Goal: Information Seeking & Learning: Learn about a topic

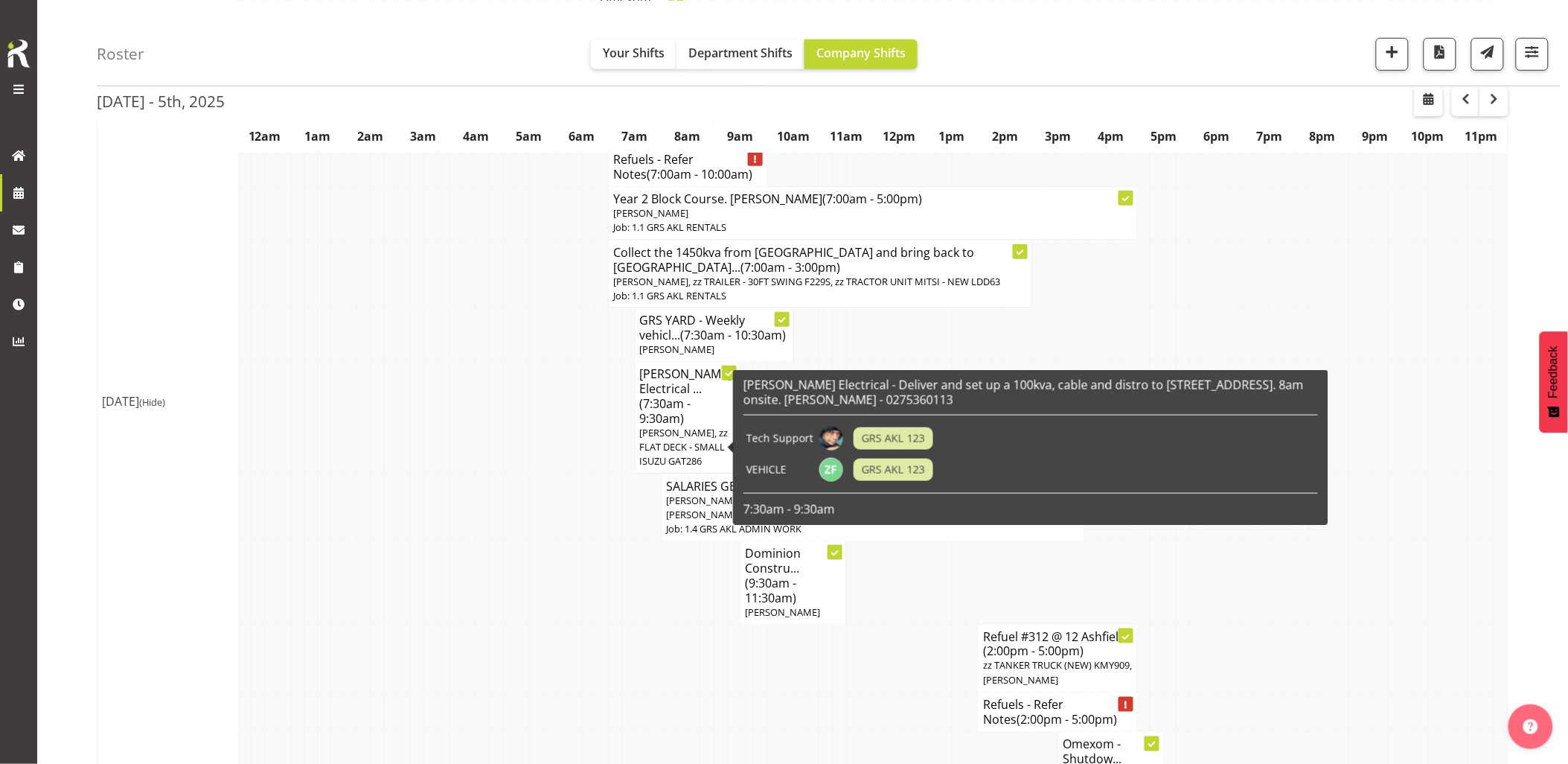
scroll to position [331, 0]
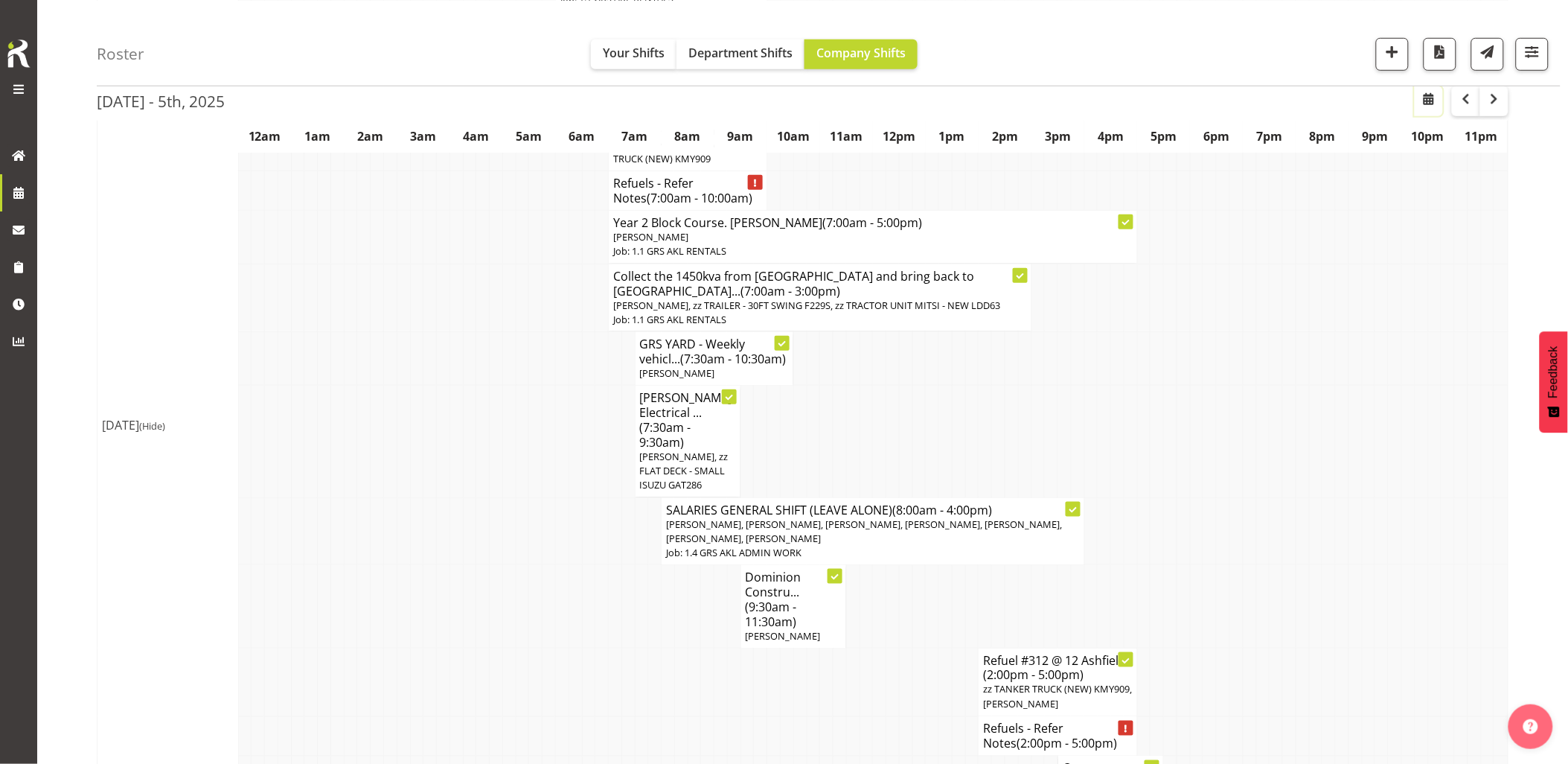
click at [1427, 97] on span "button" at bounding box center [1429, 98] width 18 height 18
select select "8"
select select "2025"
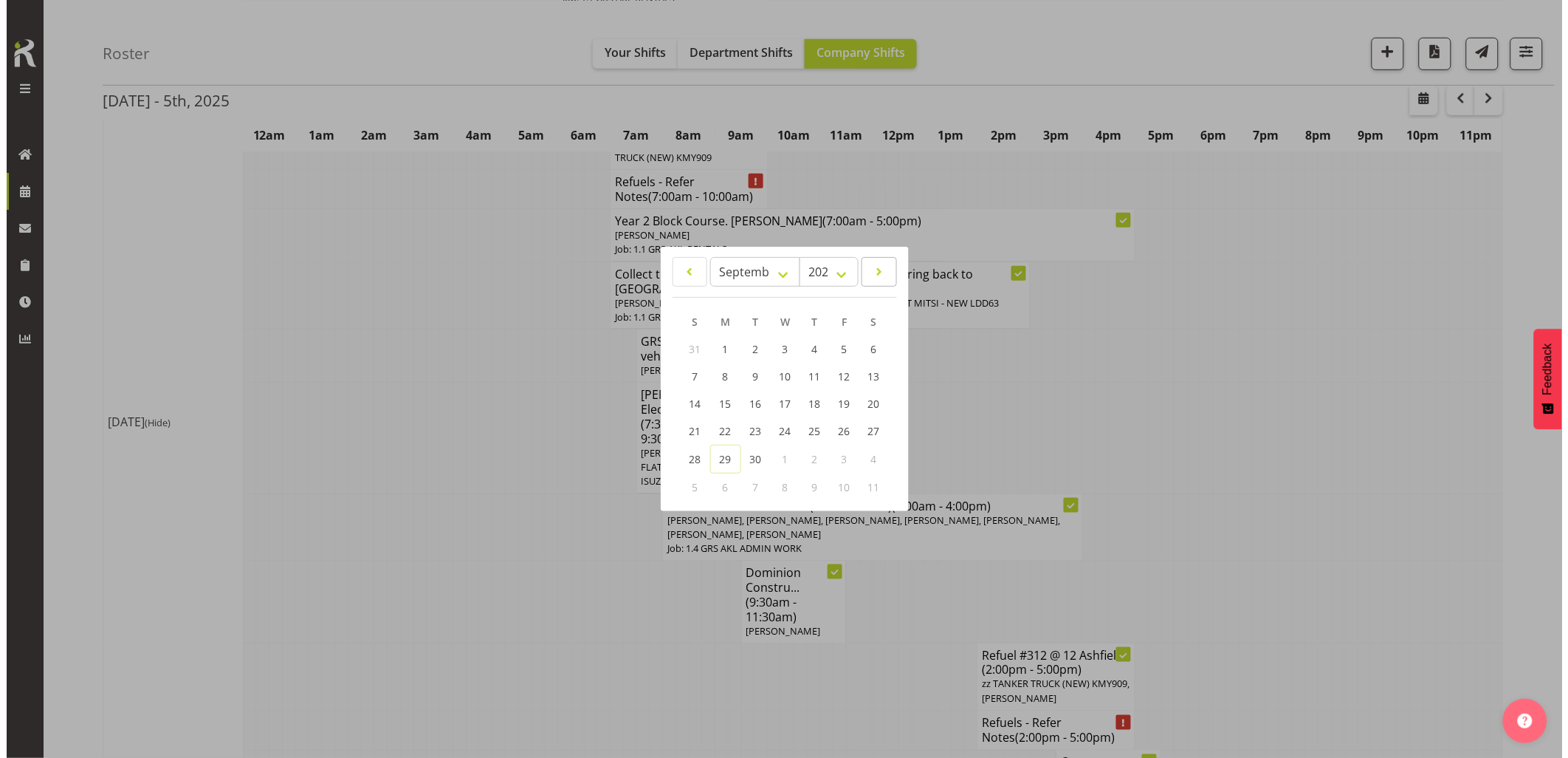
scroll to position [320, 0]
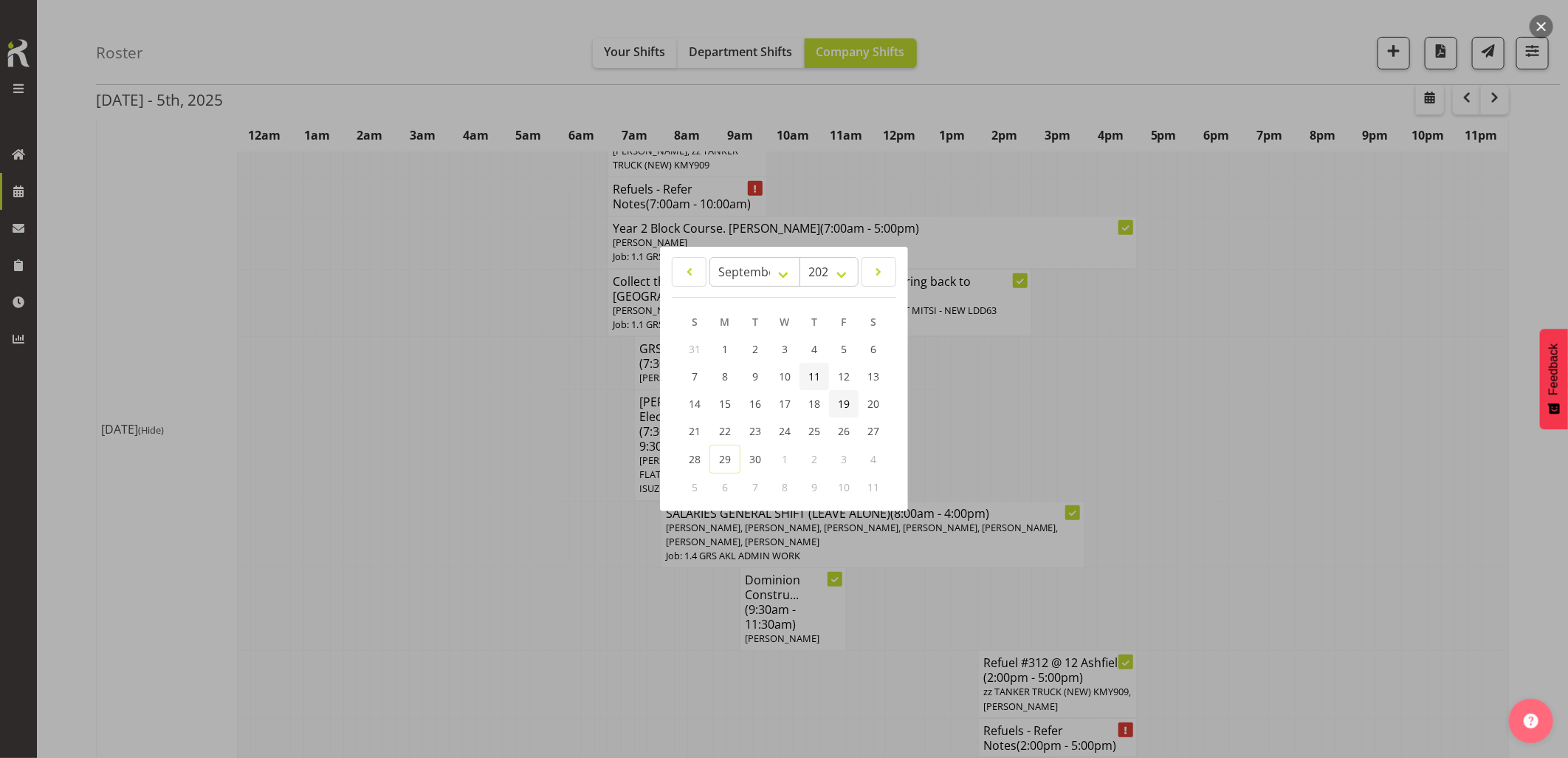
drag, startPoint x: 824, startPoint y: 377, endPoint x: 839, endPoint y: 411, distance: 37.2
click at [824, 377] on link "11" at bounding box center [815, 376] width 29 height 27
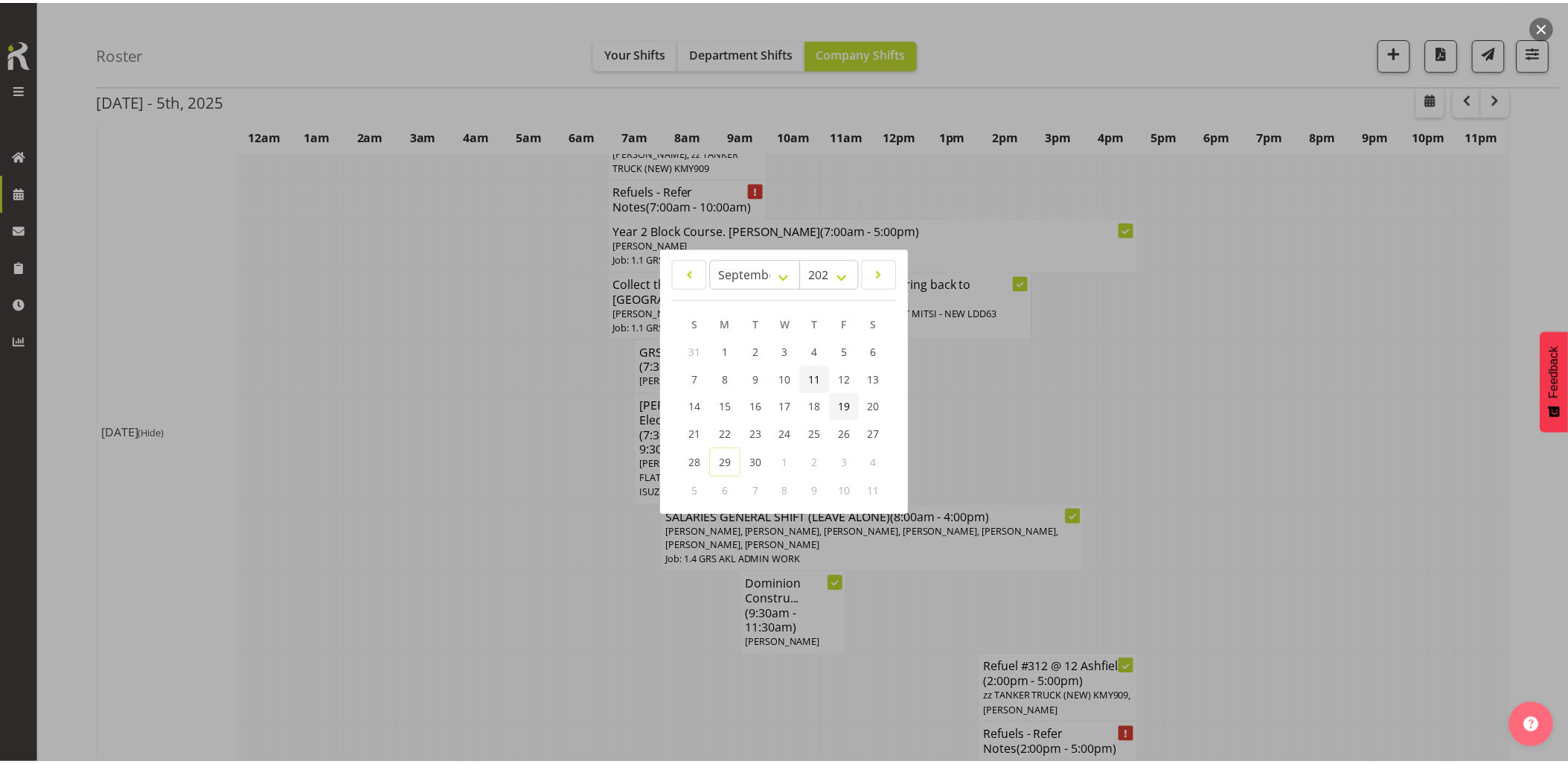
scroll to position [0, 0]
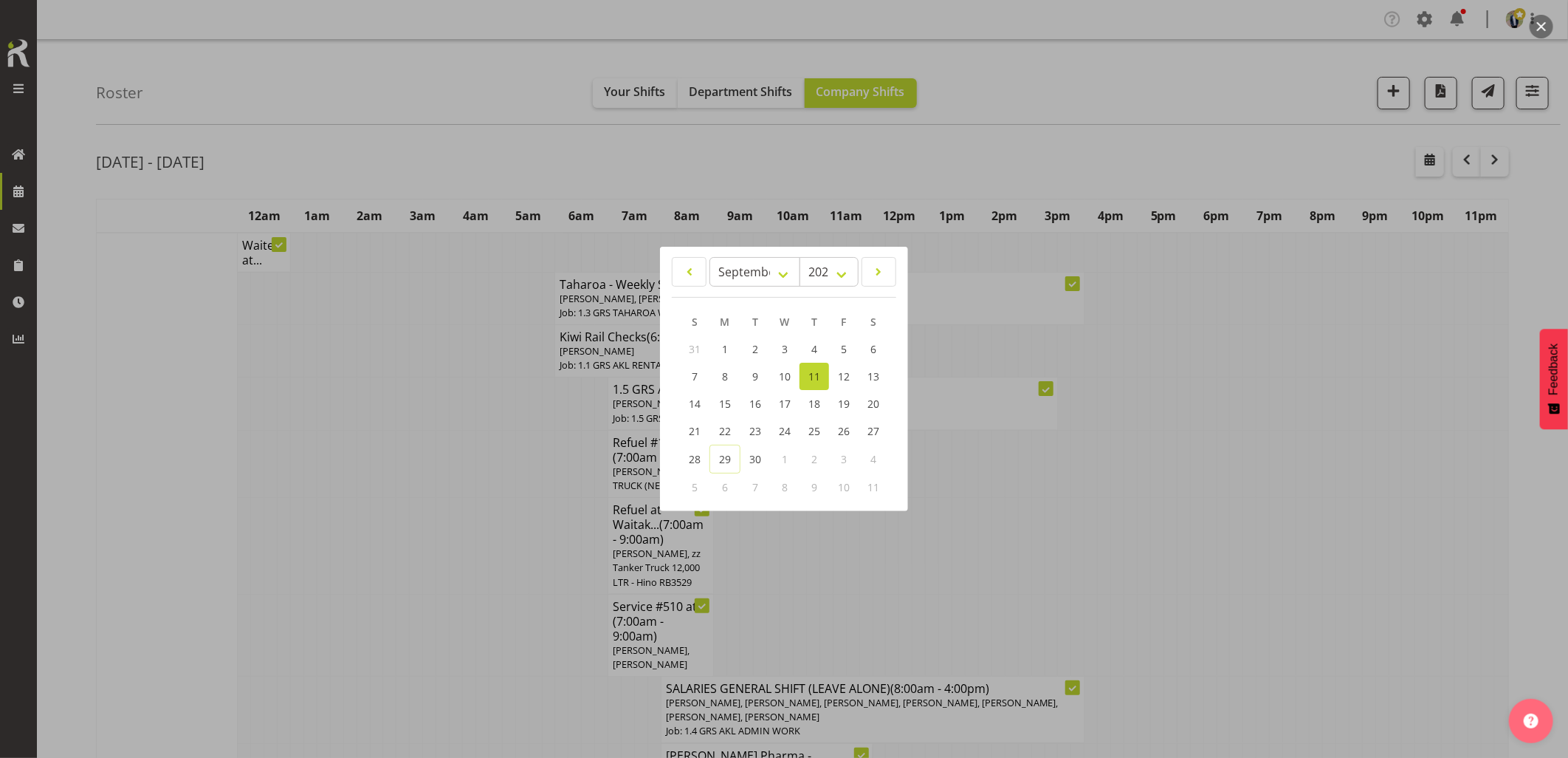
click at [418, 120] on div at bounding box center [784, 379] width 1568 height 758
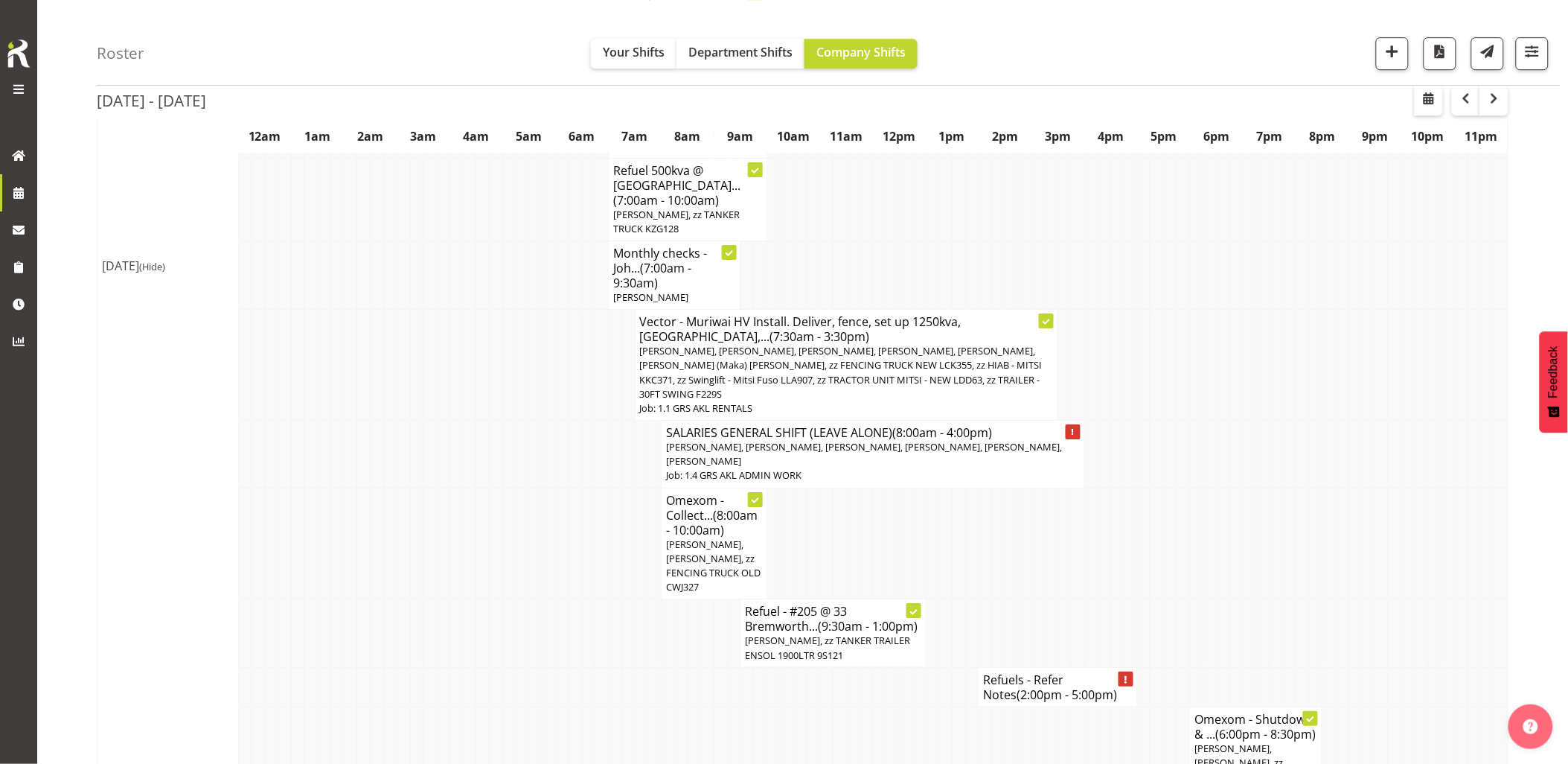
scroll to position [3721, 0]
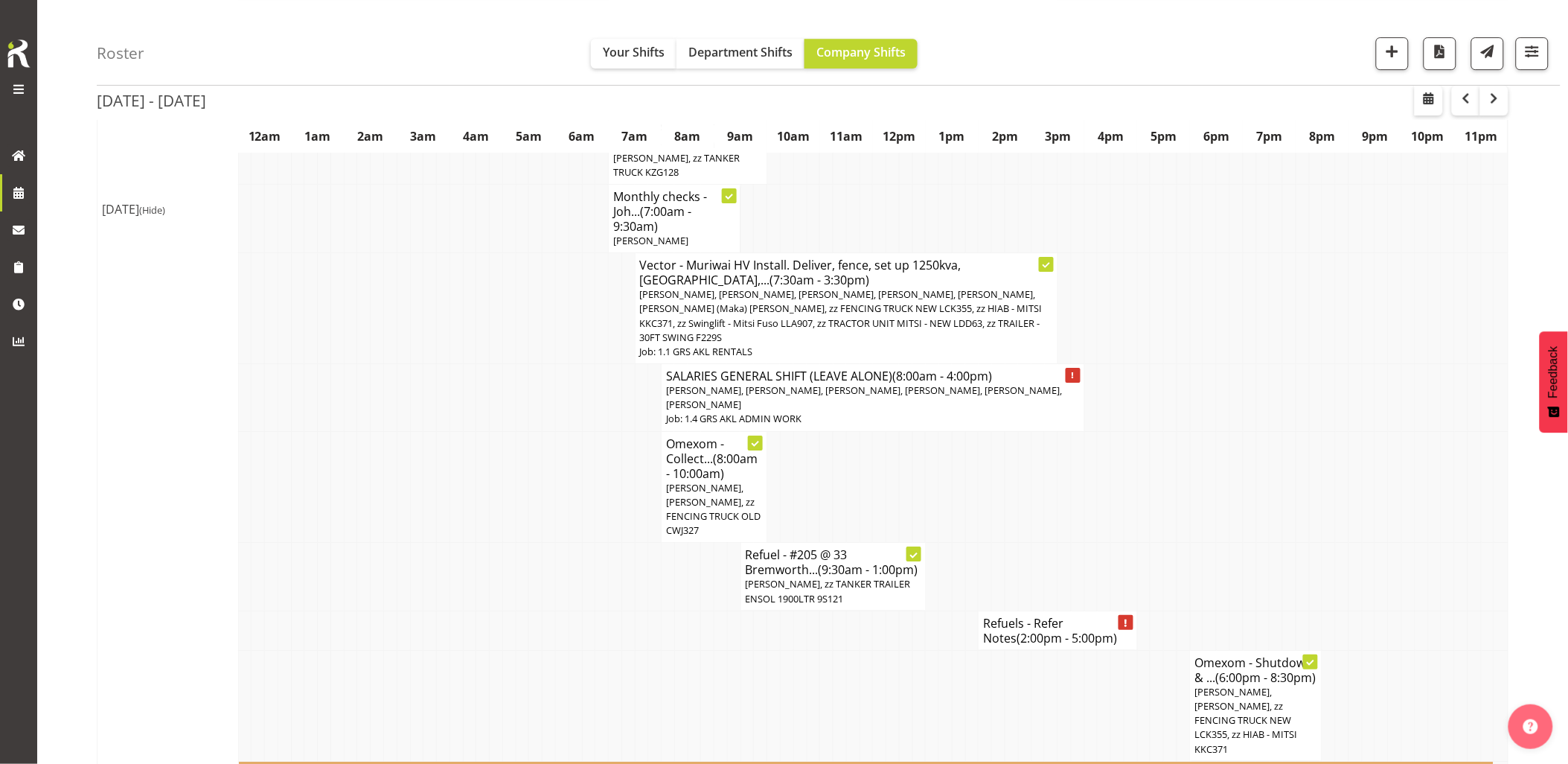
click at [1323, 543] on td at bounding box center [1329, 576] width 14 height 68
drag, startPoint x: 794, startPoint y: 506, endPoint x: 574, endPoint y: 497, distance: 220.2
drag, startPoint x: 574, startPoint y: 497, endPoint x: 776, endPoint y: 537, distance: 205.9
click at [595, 610] on td at bounding box center [602, 630] width 14 height 39
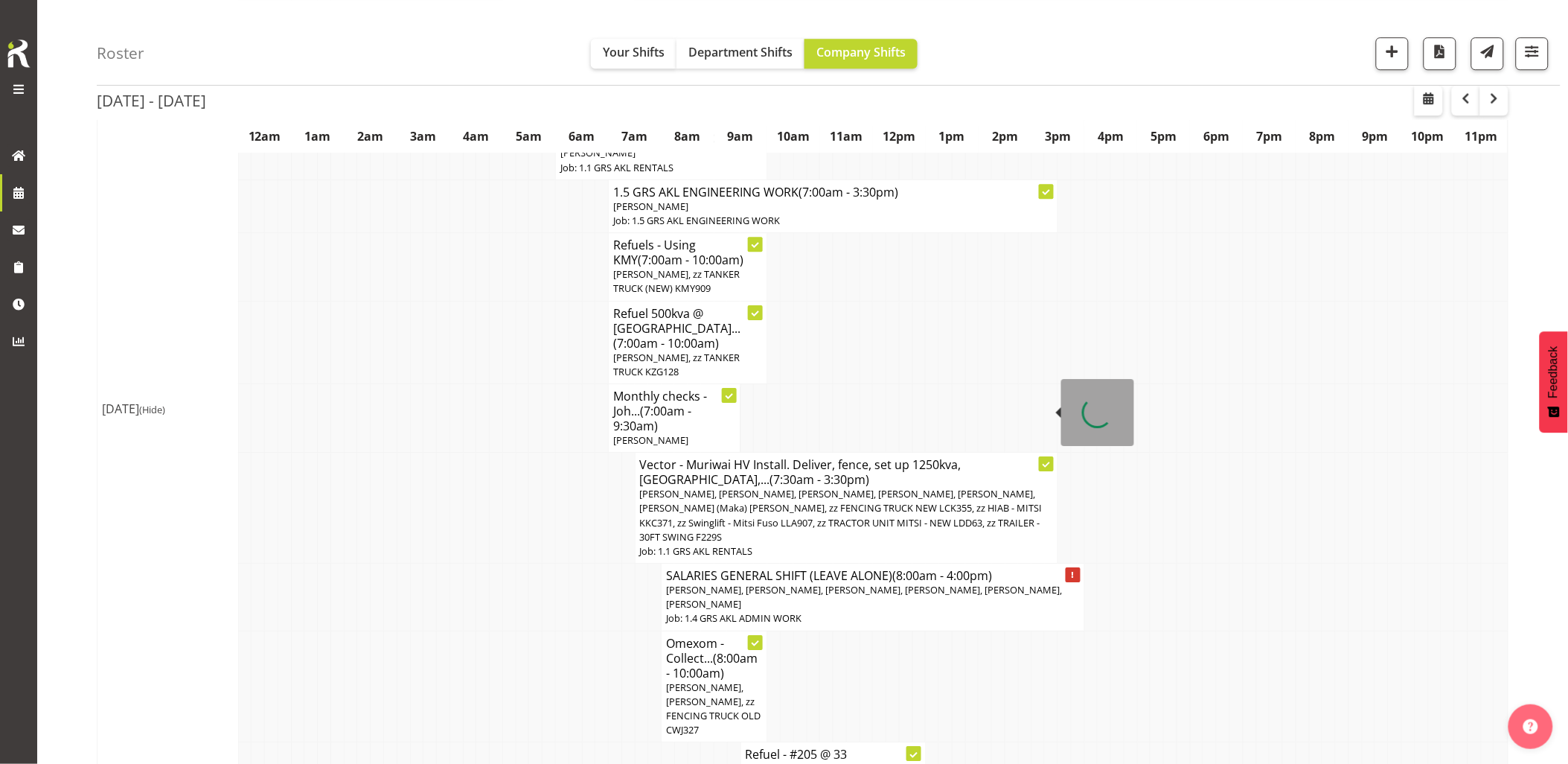
scroll to position [3638, 0]
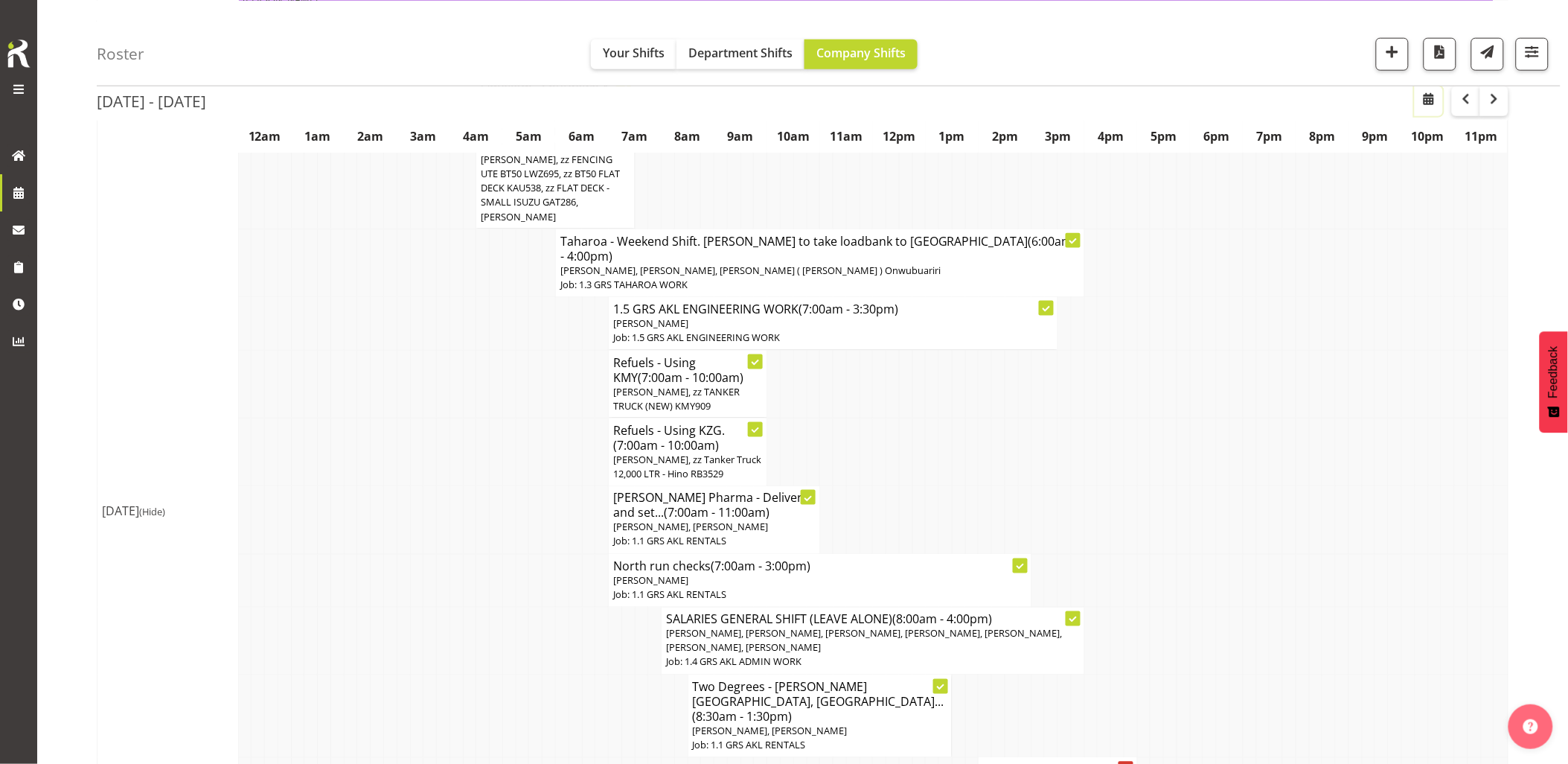
click at [1438, 96] on button "button" at bounding box center [1428, 101] width 29 height 30
select select "8"
select select "2025"
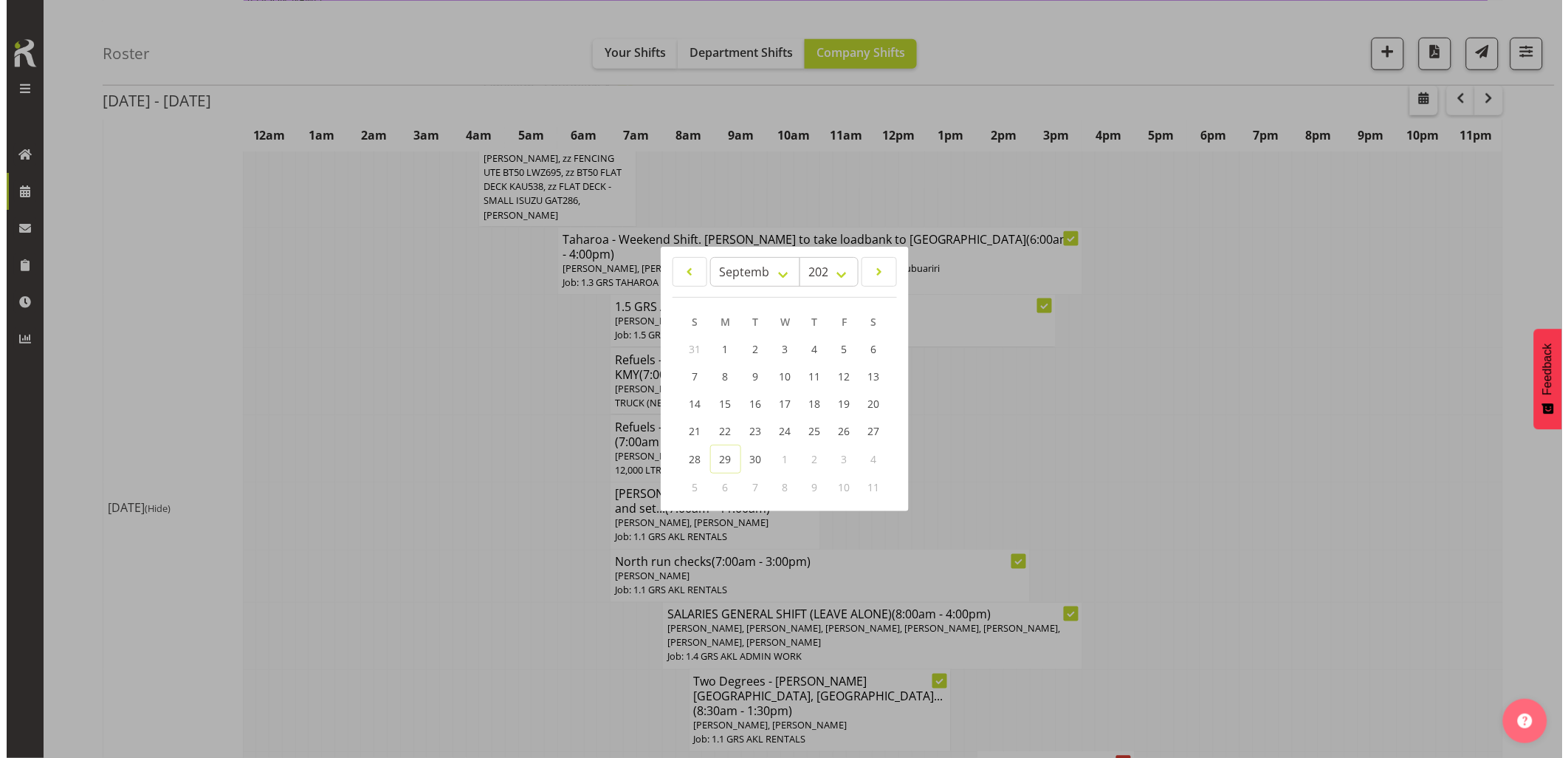
scroll to position [4431, 0]
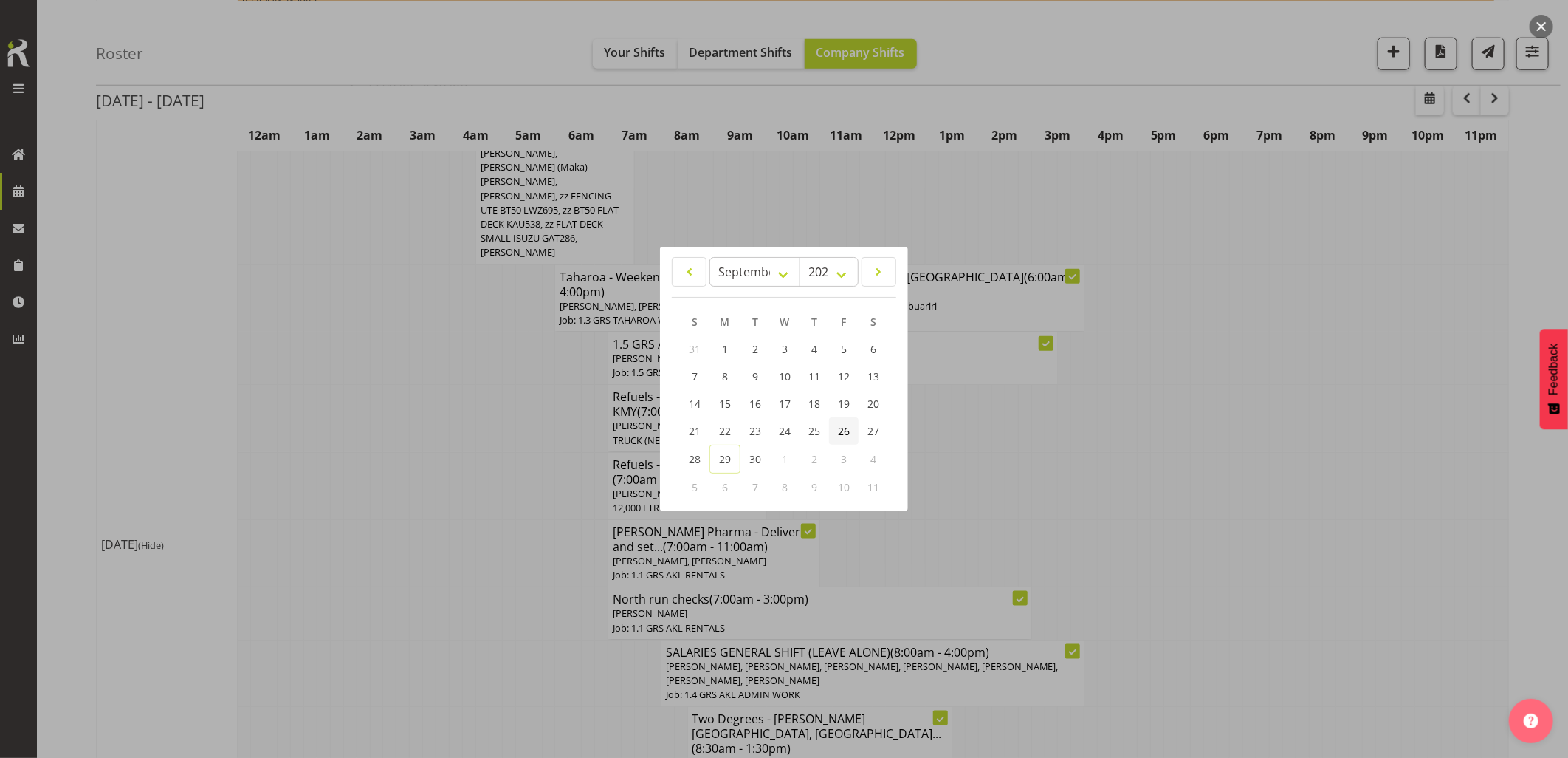
click at [845, 425] on span "26" at bounding box center [844, 431] width 12 height 14
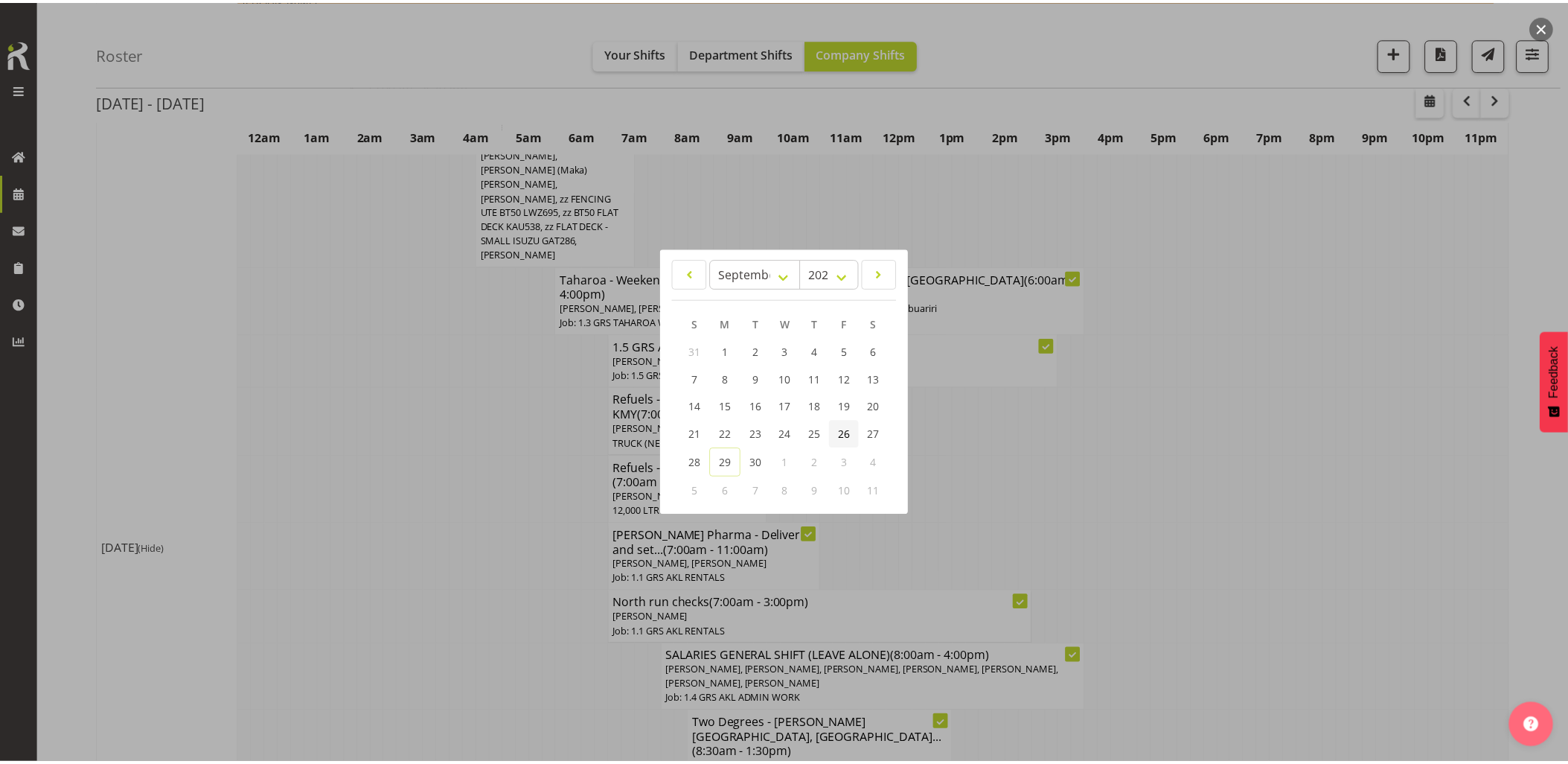
scroll to position [0, 0]
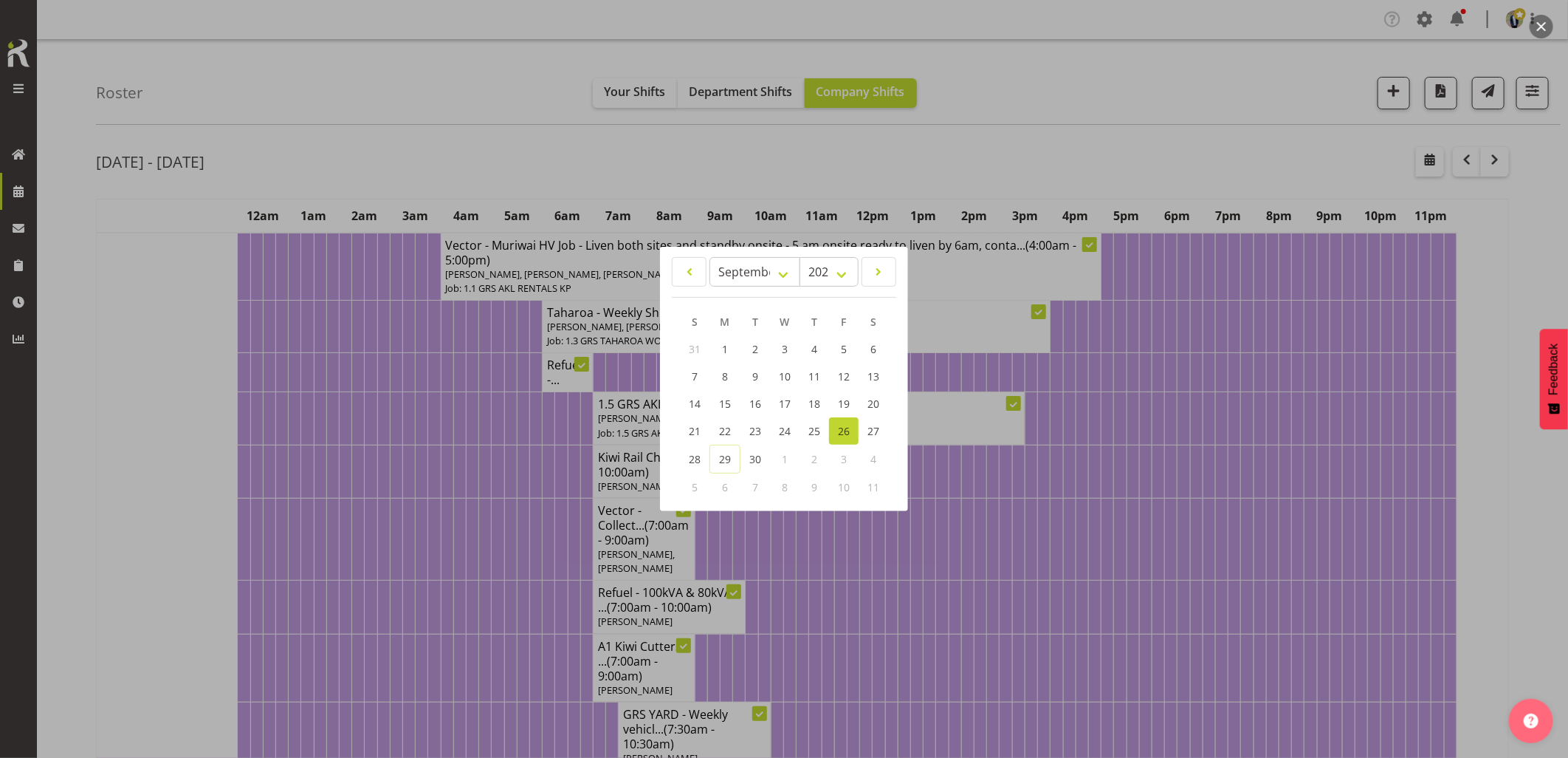
click at [466, 533] on div at bounding box center [784, 379] width 1568 height 758
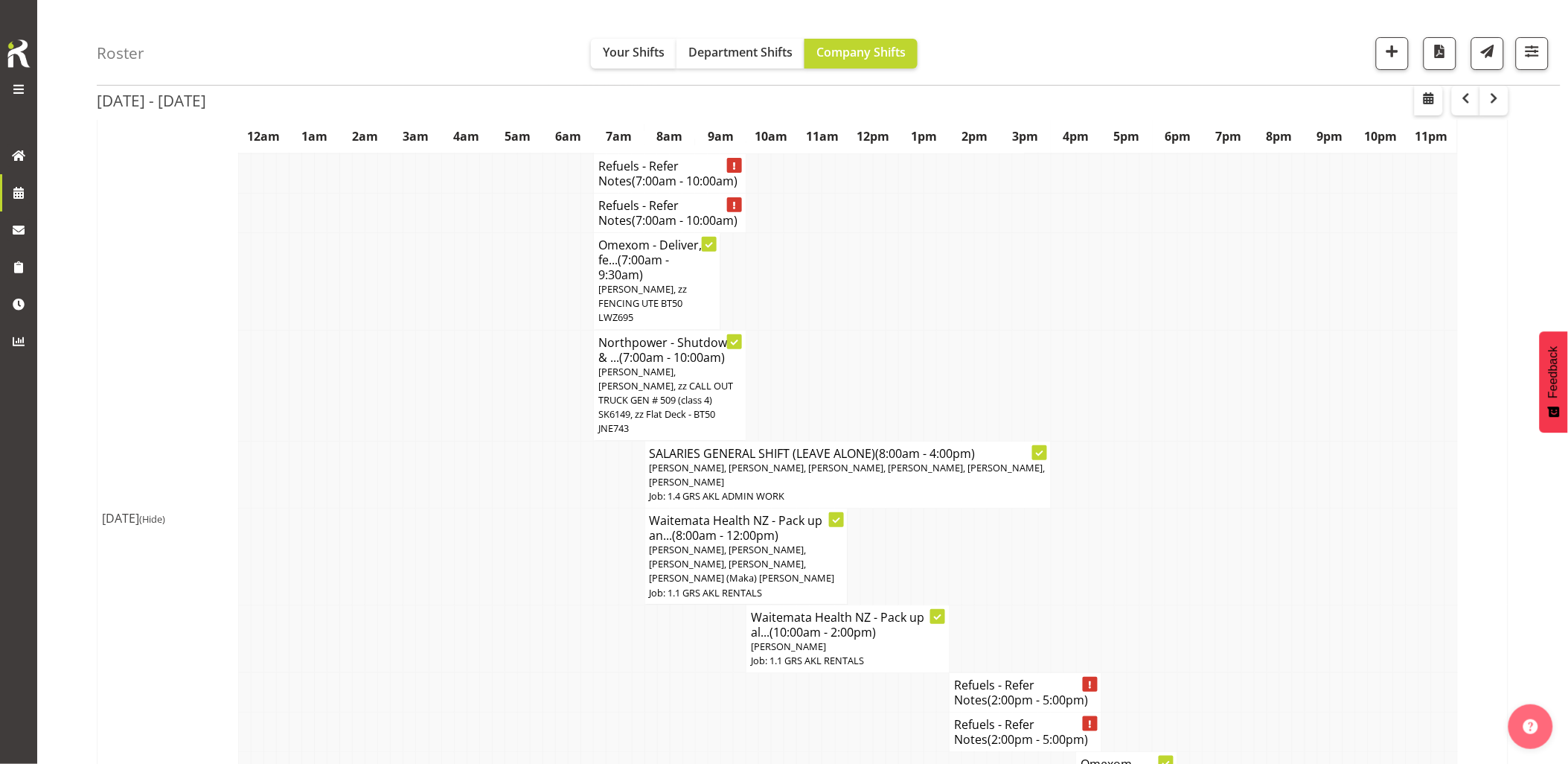
scroll to position [6119, 0]
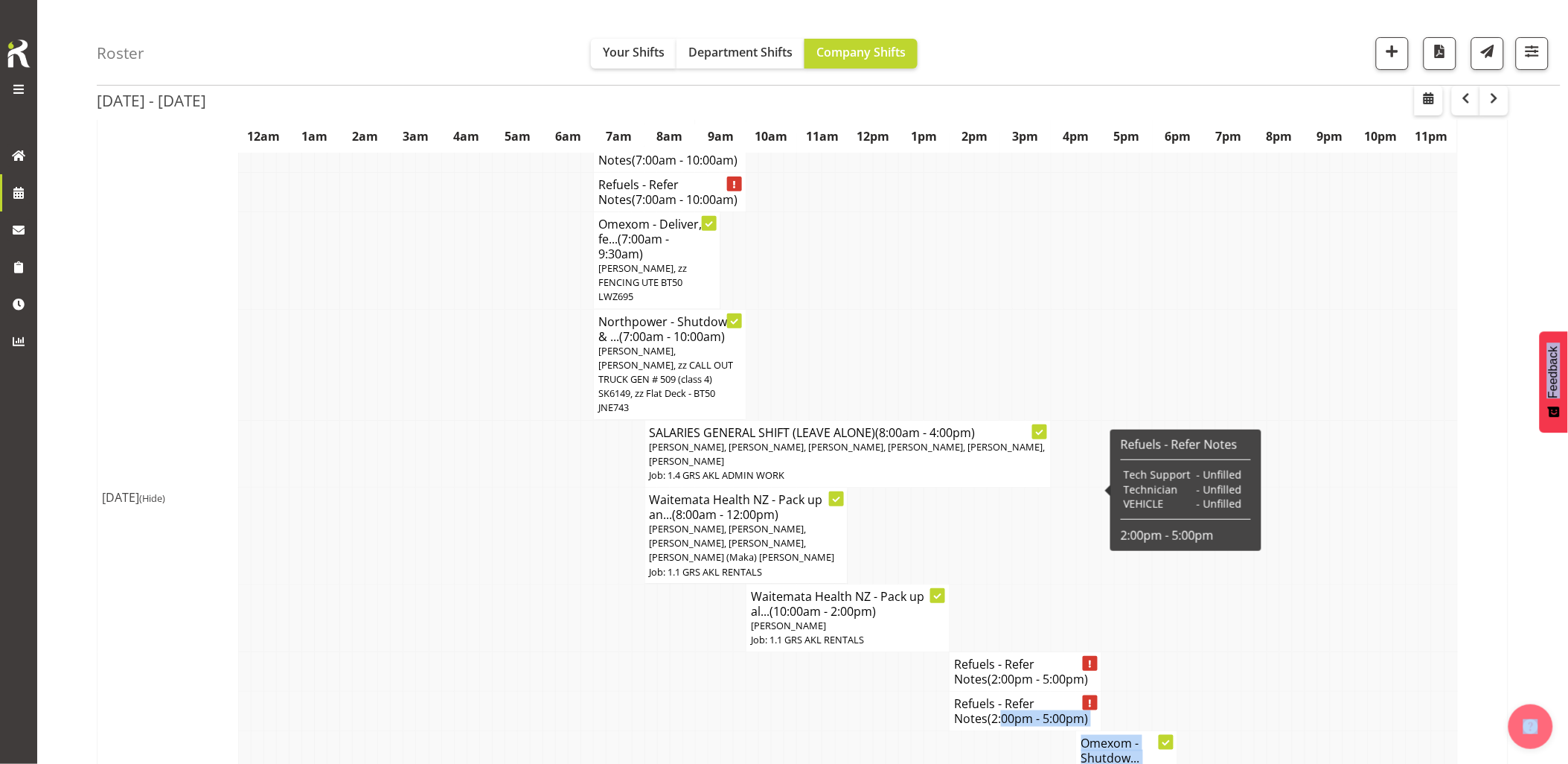
drag, startPoint x: 1096, startPoint y: 517, endPoint x: 969, endPoint y: 503, distance: 127.8
drag, startPoint x: 969, startPoint y: 503, endPoint x: 1037, endPoint y: 607, distance: 124.3
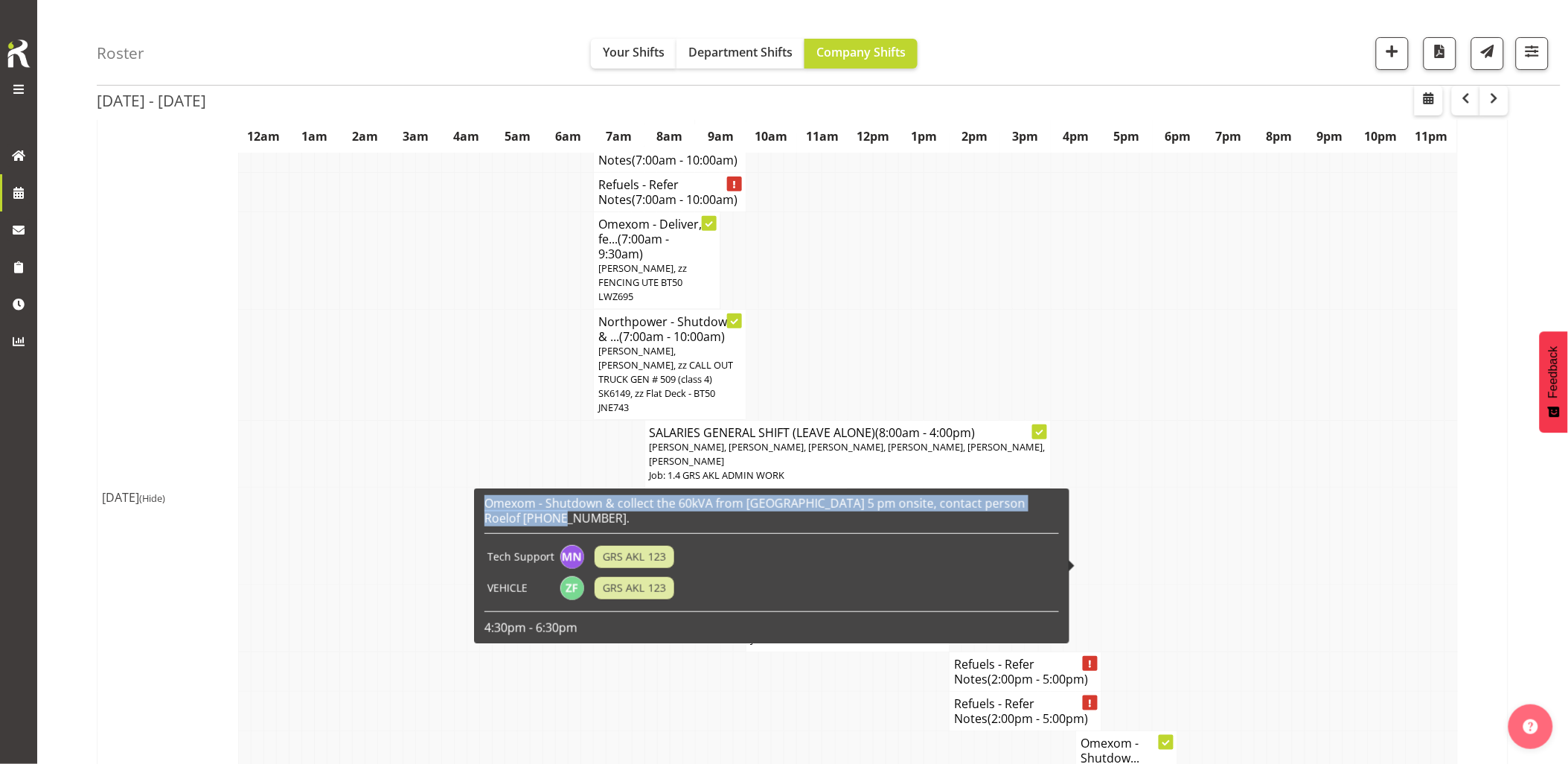
drag, startPoint x: 566, startPoint y: 517, endPoint x: 485, endPoint y: 503, distance: 82.2
click at [485, 503] on h6 "Omexom - Shutdown & collect the 60kVA from [GEOGRAPHIC_DATA] 5 pm onsite, conta…" at bounding box center [772, 510] width 574 height 30
drag, startPoint x: 485, startPoint y: 503, endPoint x: 497, endPoint y: 504, distance: 12.0
copy h6 "Omexom - Shutdown & collect the 60kVA from [GEOGRAPHIC_DATA] 5 pm onsite, conta…"
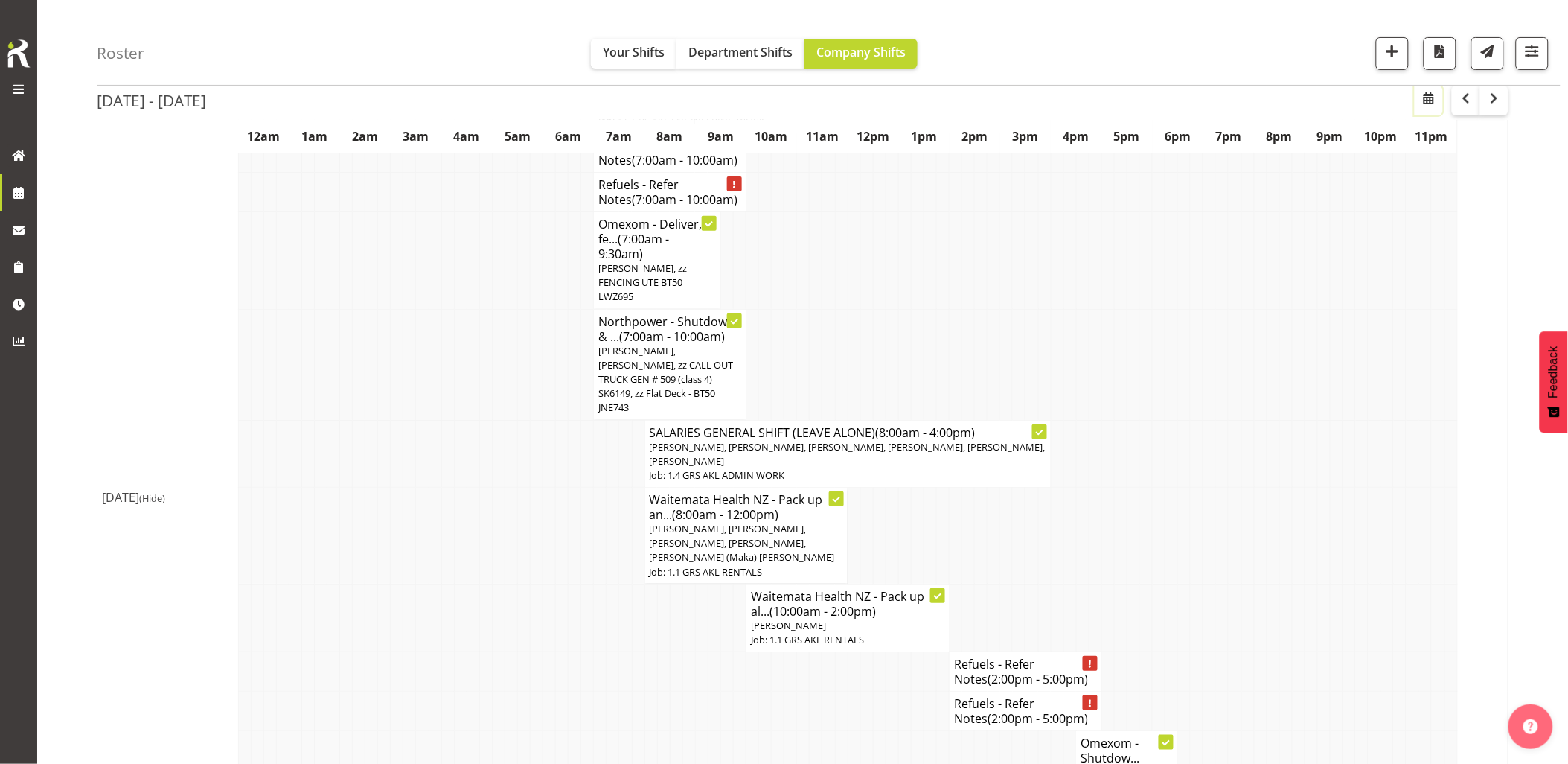
click at [1437, 94] on span "button" at bounding box center [1429, 98] width 18 height 18
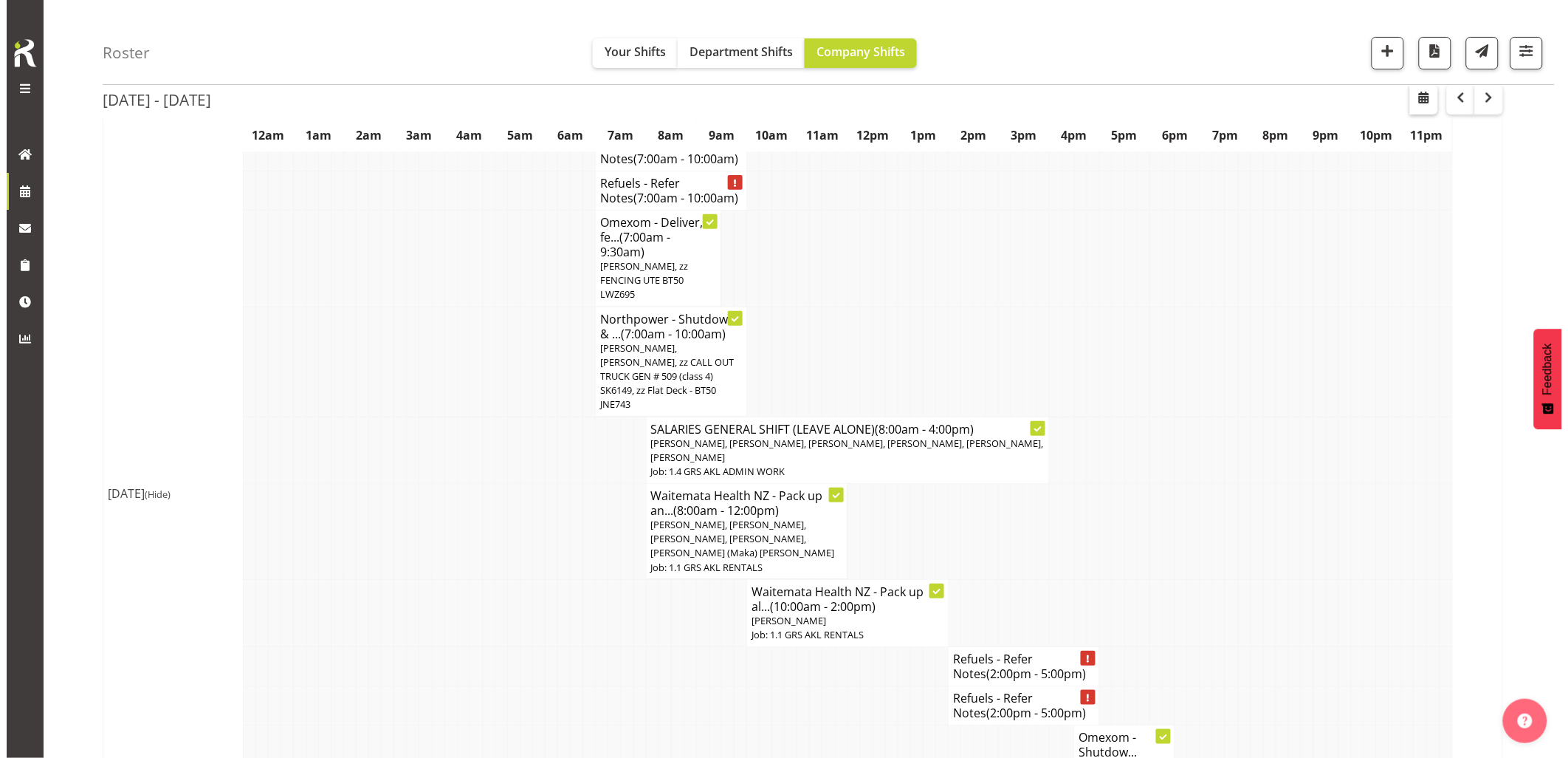
scroll to position [6056, 0]
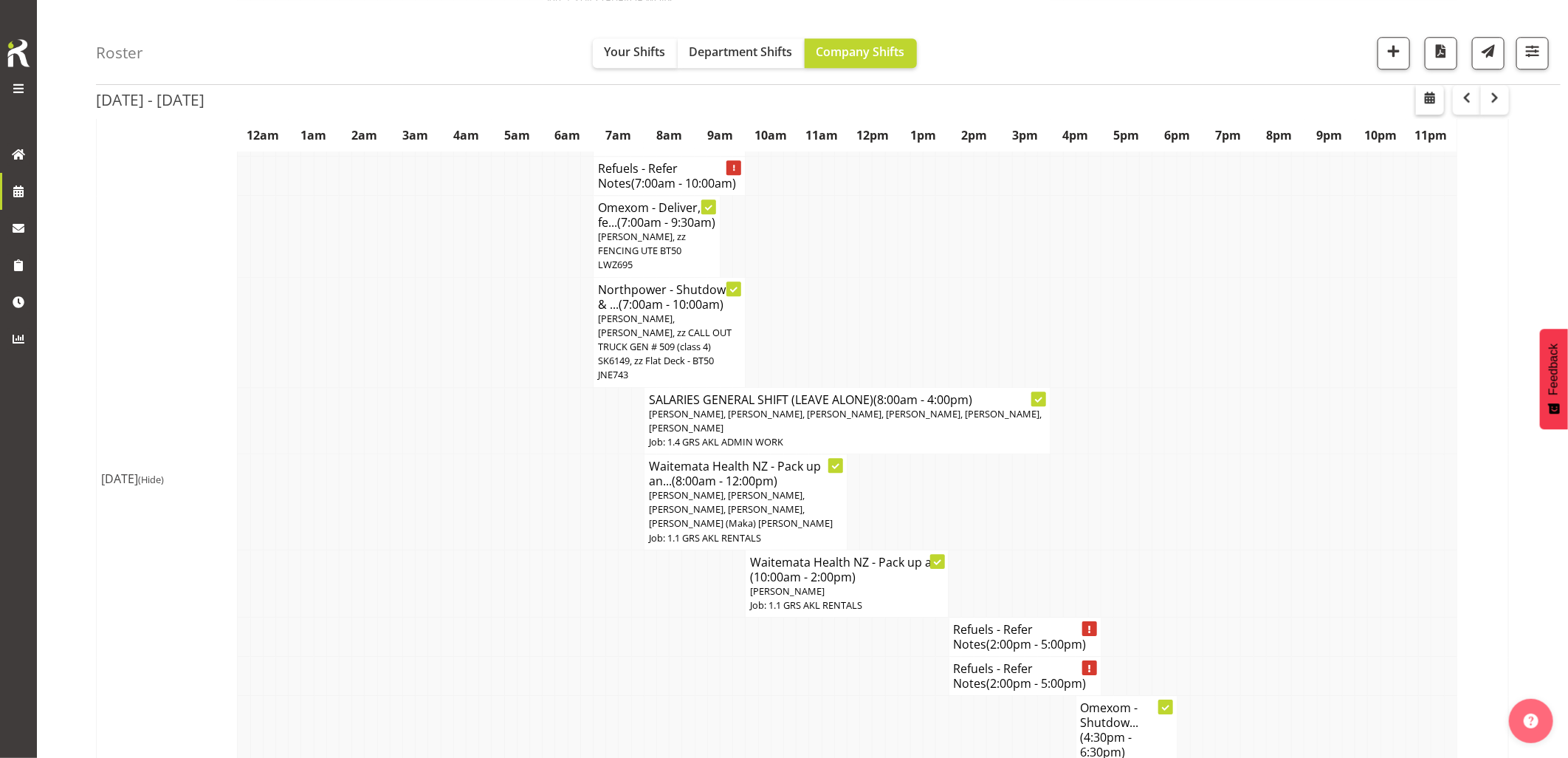
select select "8"
select select "2025"
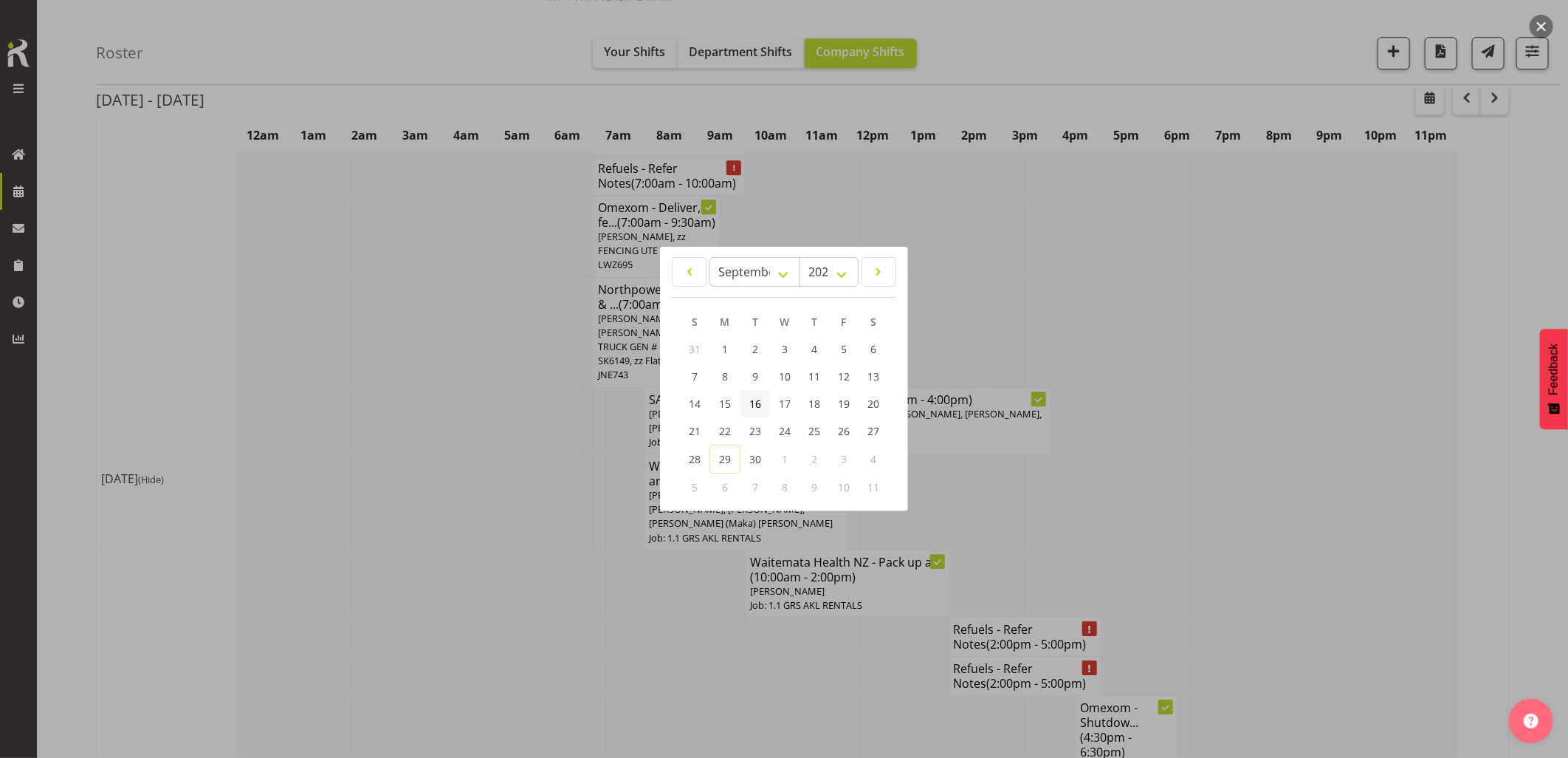
click at [759, 401] on span "16" at bounding box center [755, 403] width 12 height 14
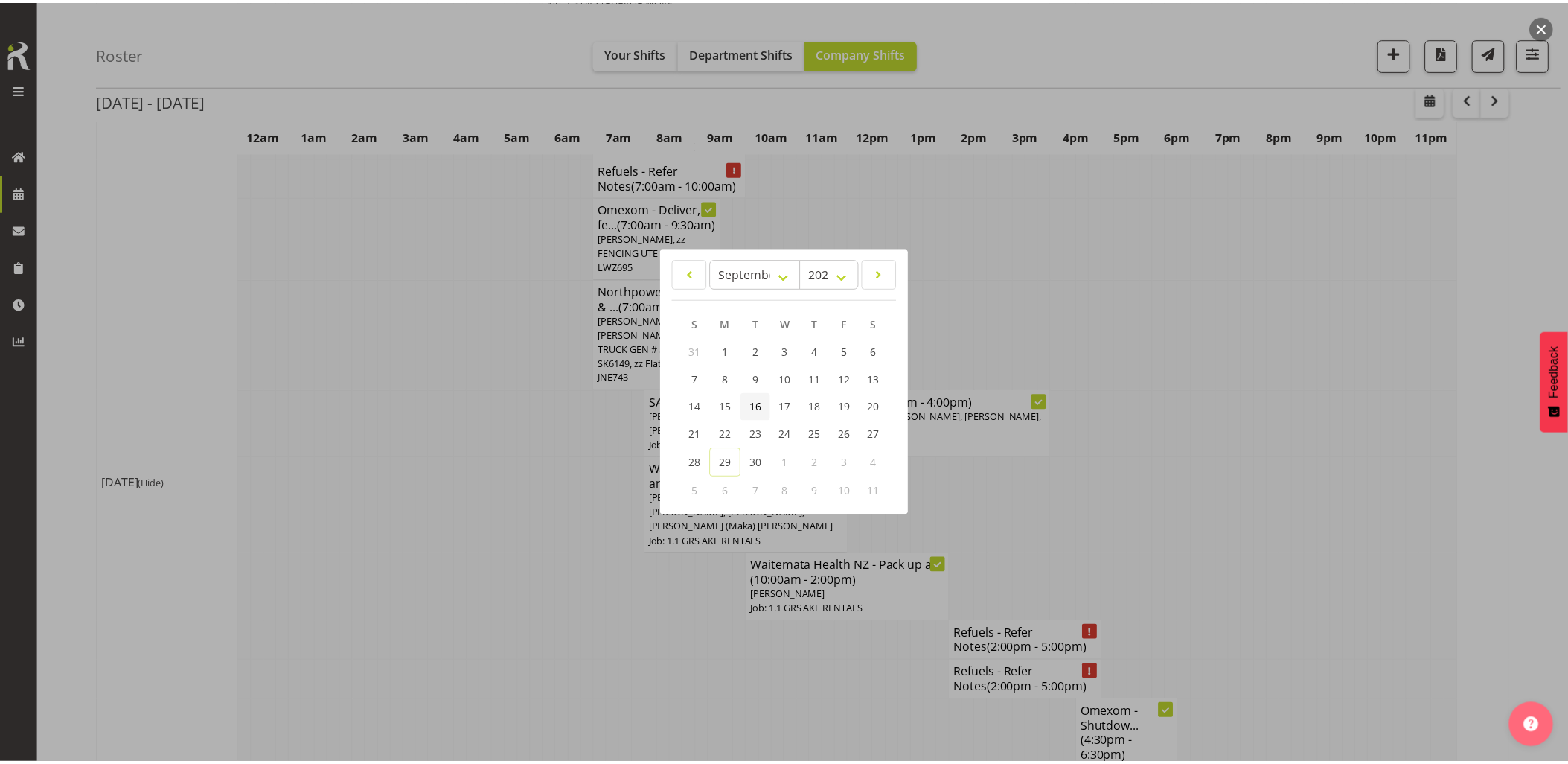
scroll to position [0, 0]
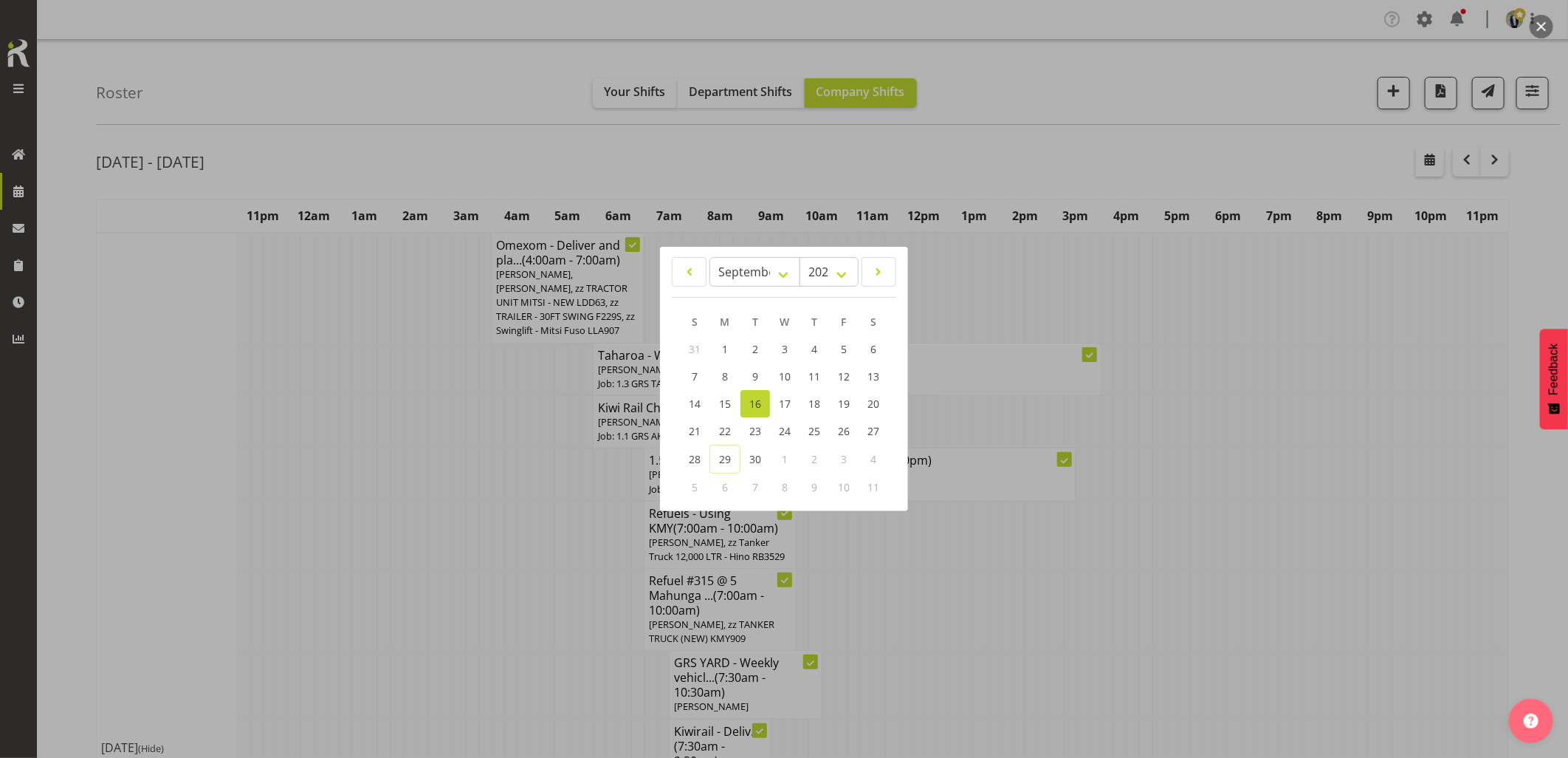
click at [419, 110] on div at bounding box center [784, 379] width 1568 height 758
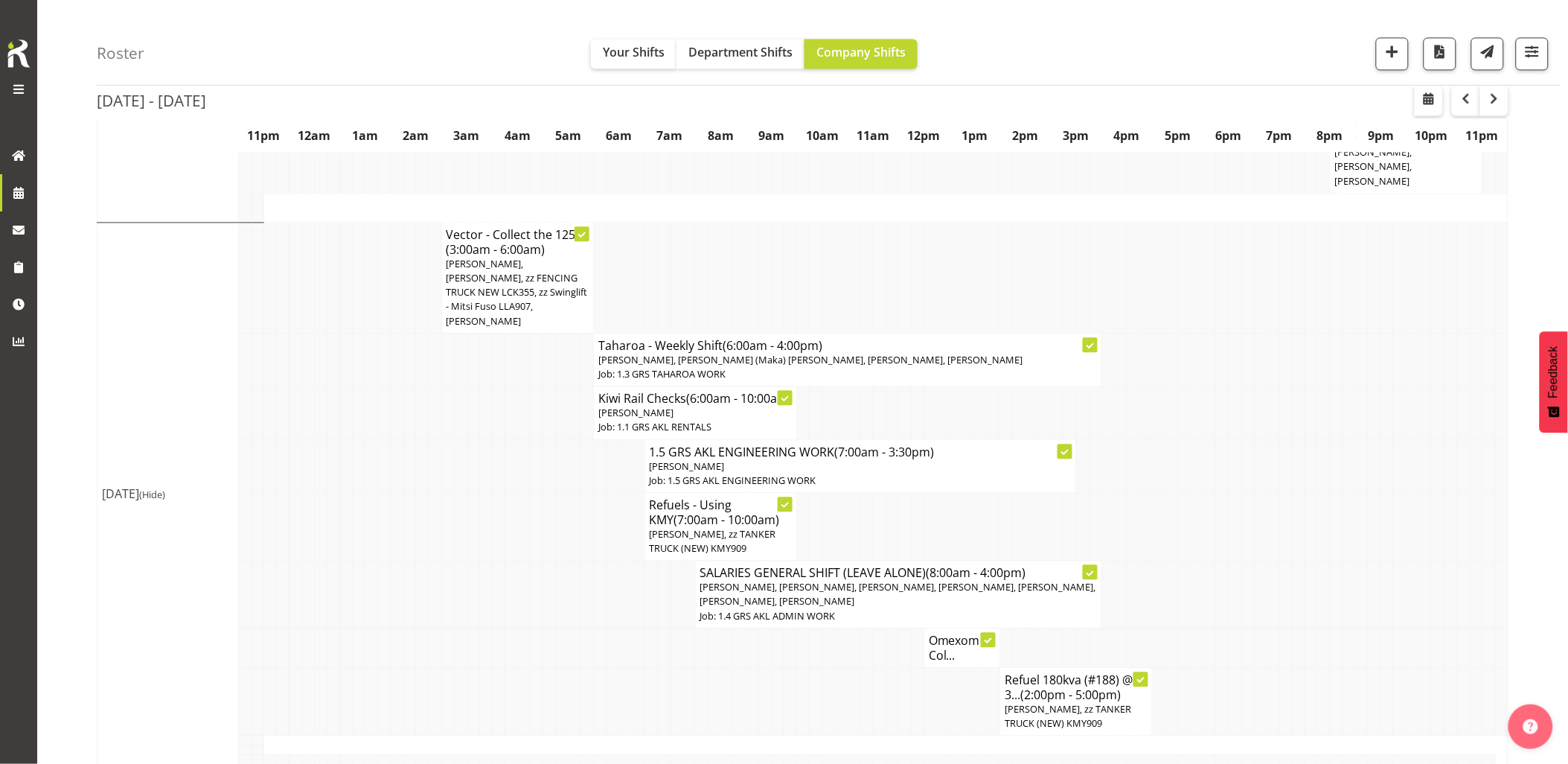
scroll to position [1075, 0]
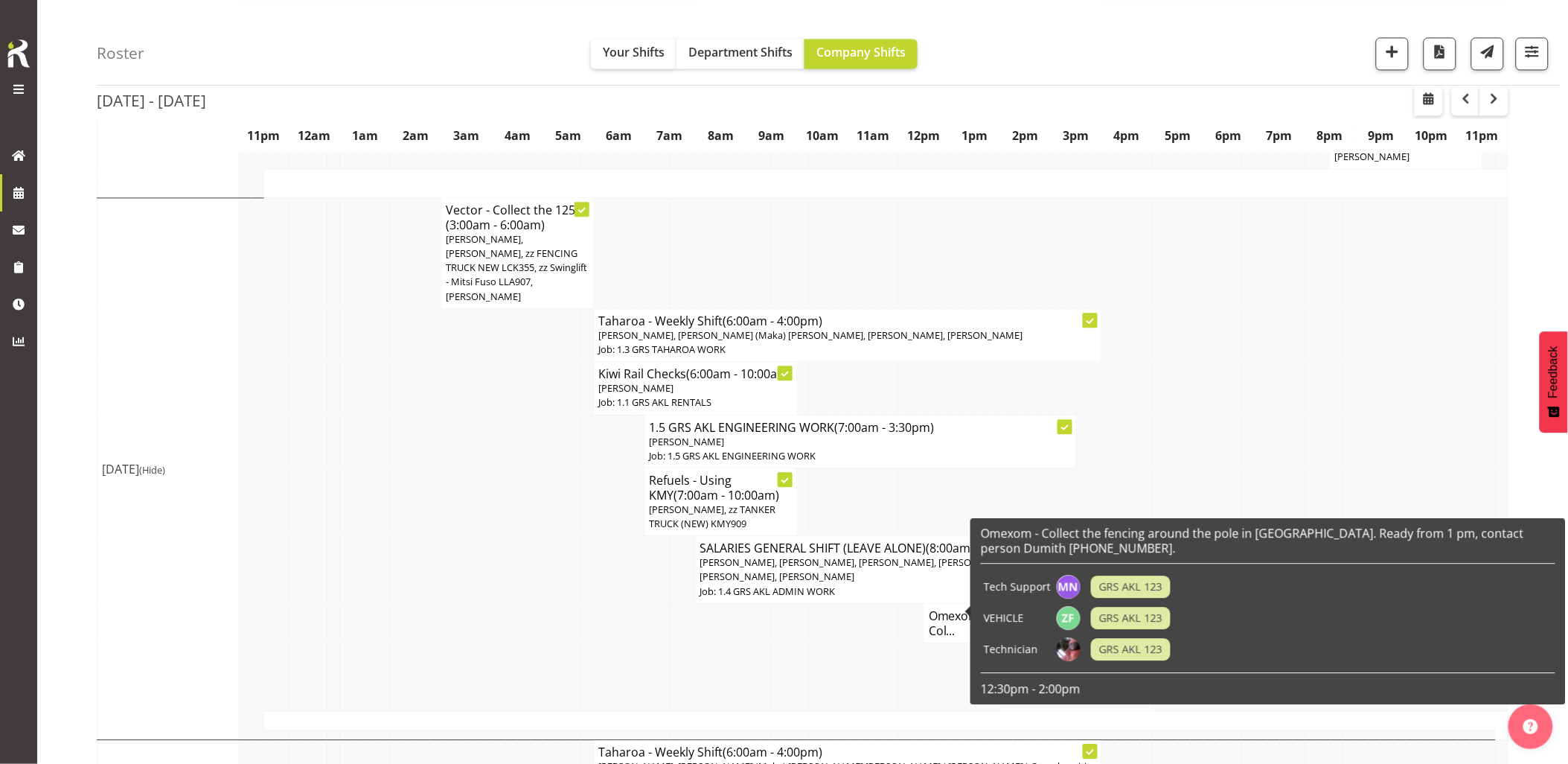
click at [946, 609] on h4 "Omexom - Col..." at bounding box center [961, 623] width 66 height 30
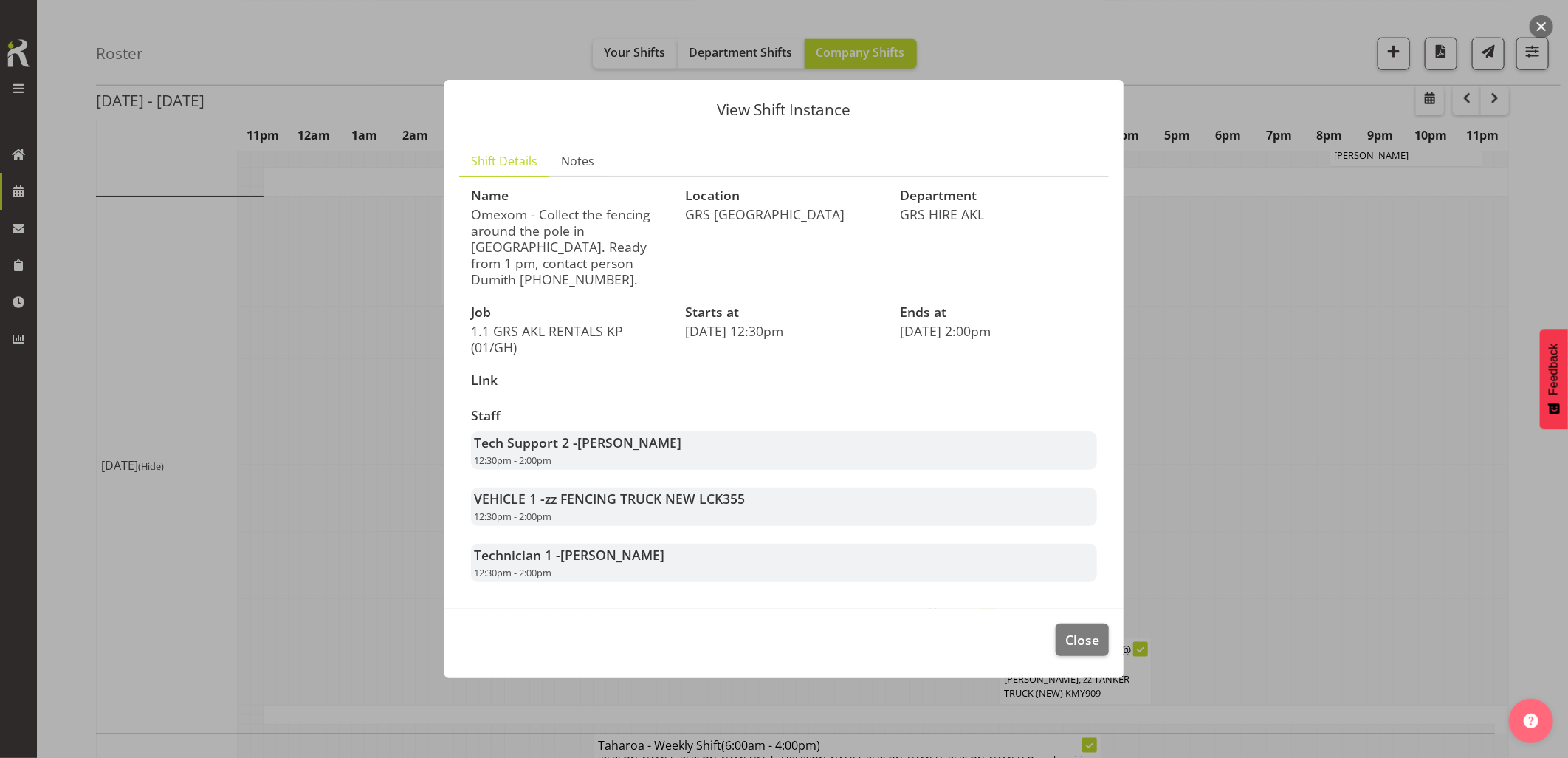
click at [325, 553] on div at bounding box center [784, 379] width 1568 height 758
